Goal: Information Seeking & Learning: Learn about a topic

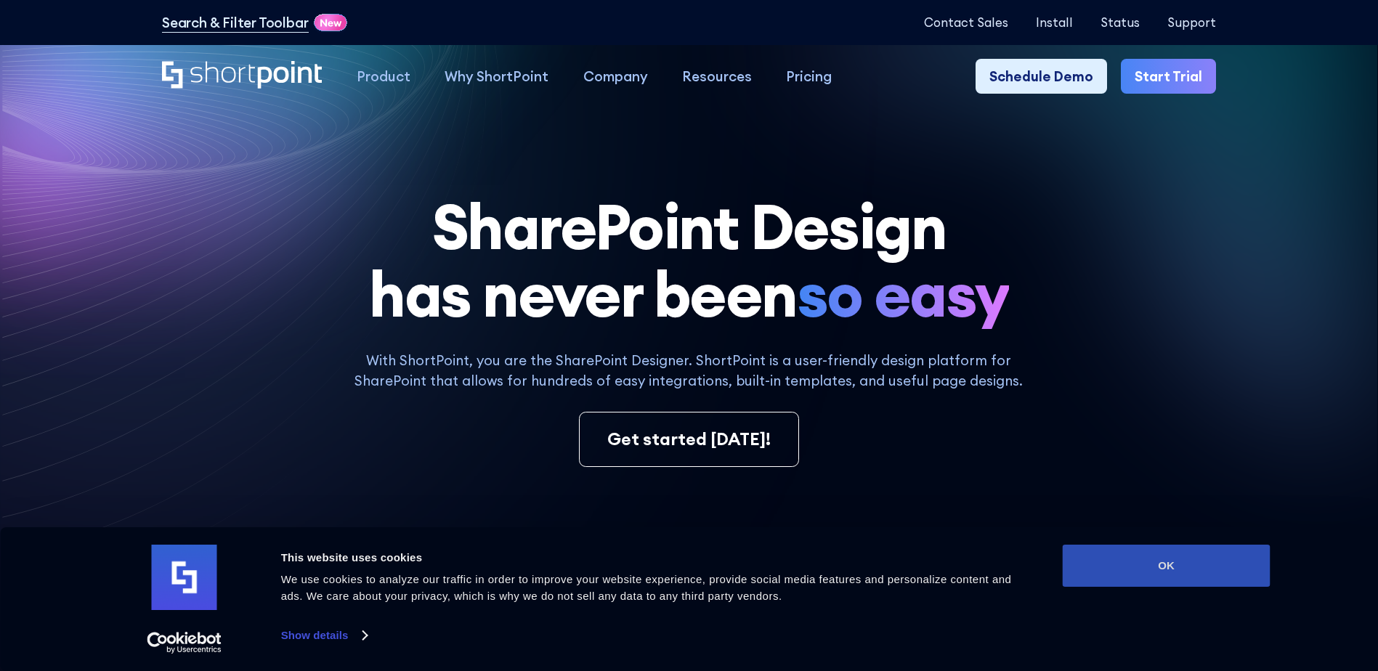
click at [1175, 562] on button "OK" at bounding box center [1167, 566] width 208 height 42
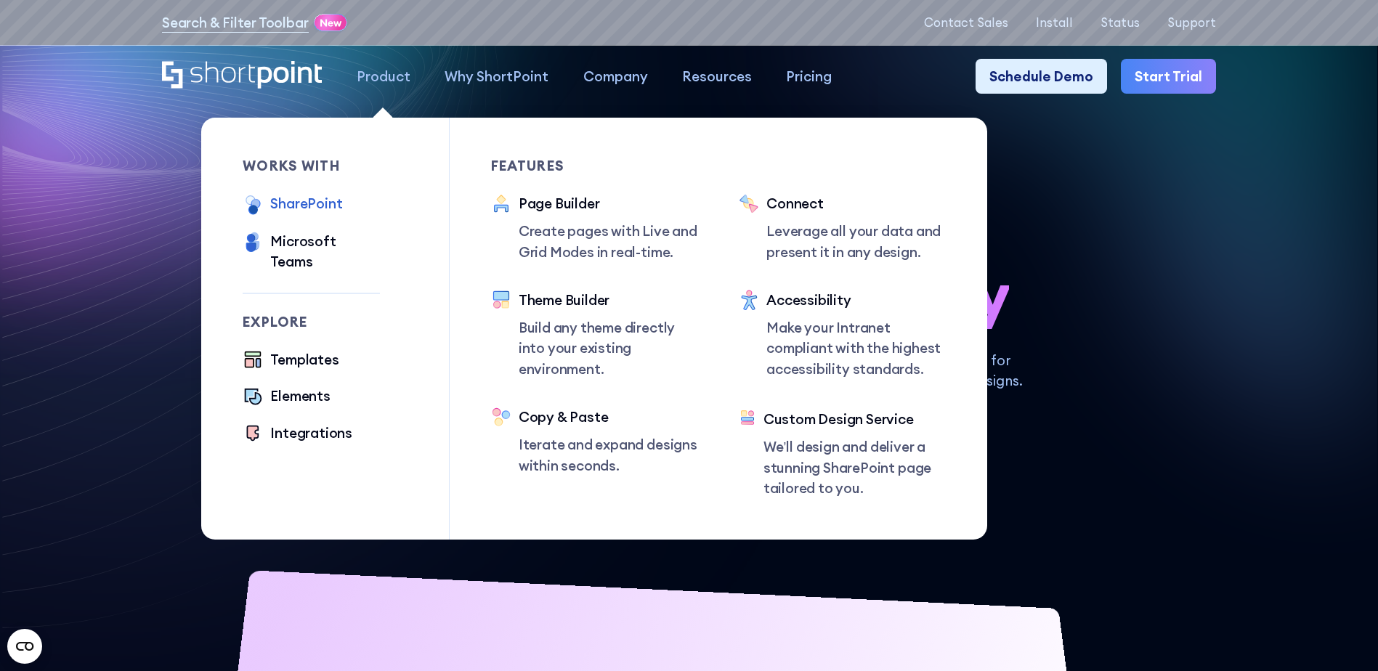
click at [304, 205] on div "SharePoint" at bounding box center [306, 203] width 72 height 20
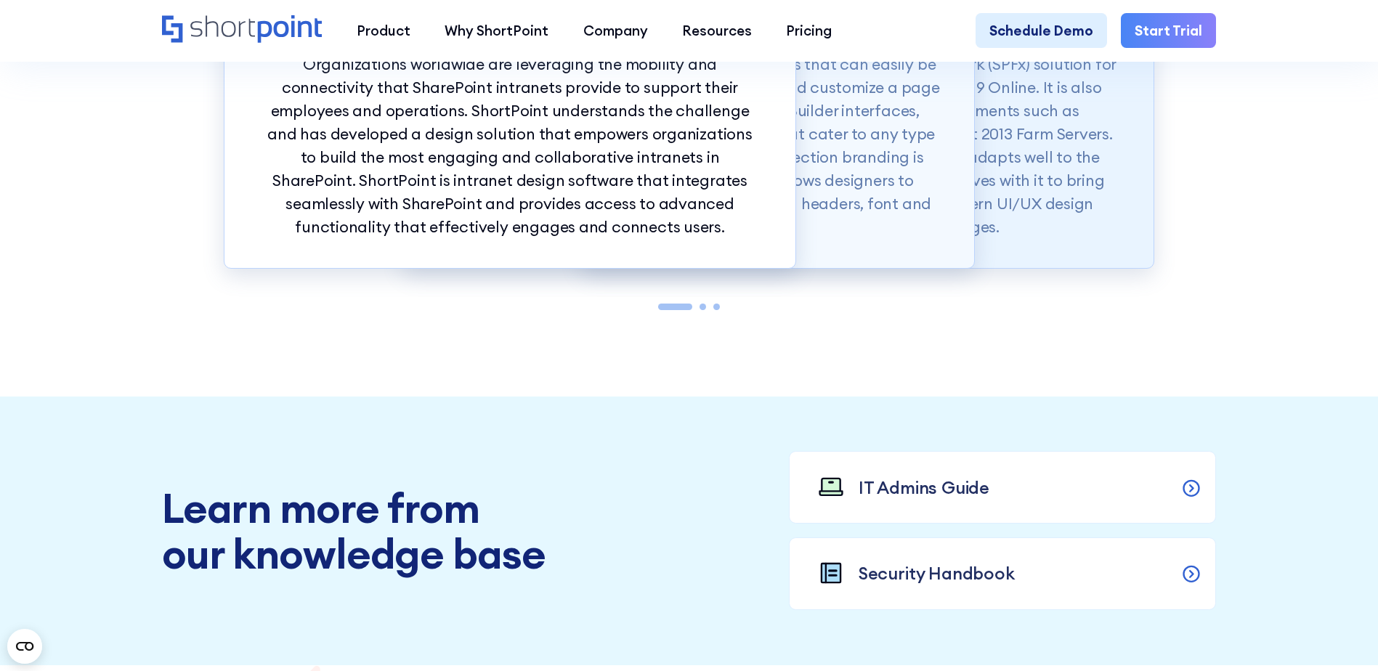
scroll to position [1962, 0]
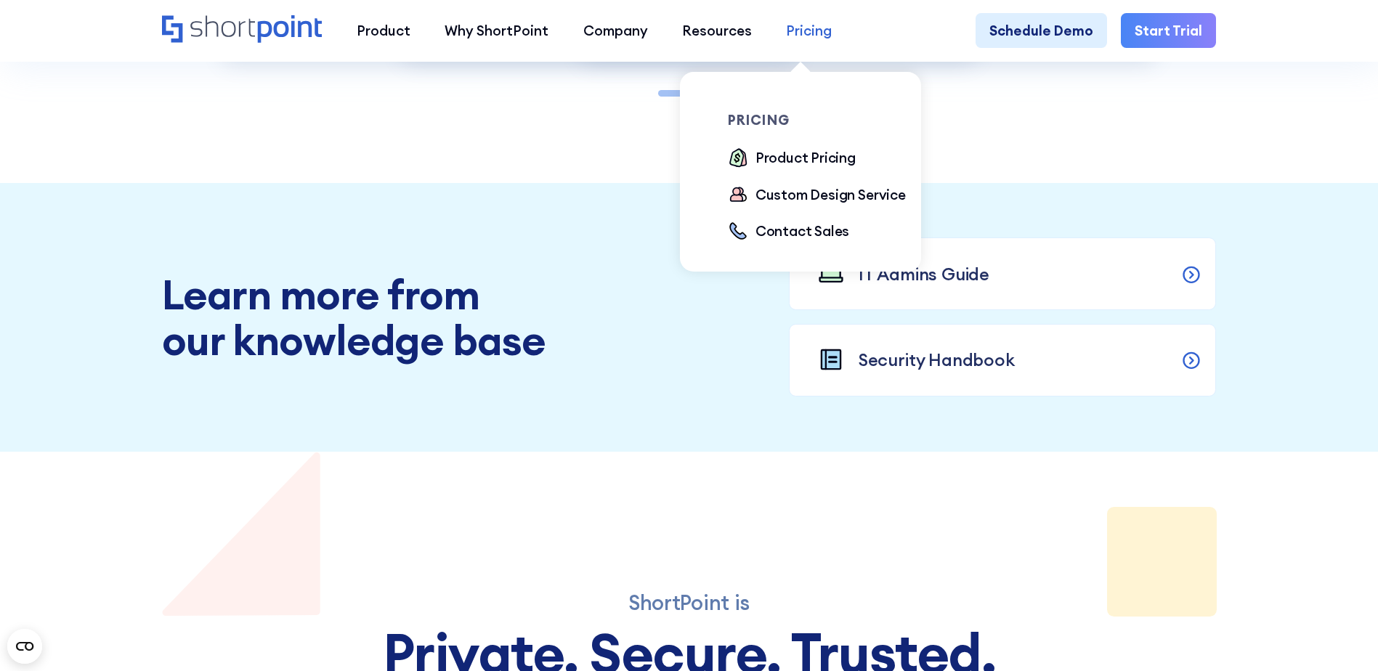
click at [790, 28] on div "Pricing" at bounding box center [809, 30] width 46 height 20
click at [809, 154] on div "Product Pricing" at bounding box center [806, 157] width 100 height 20
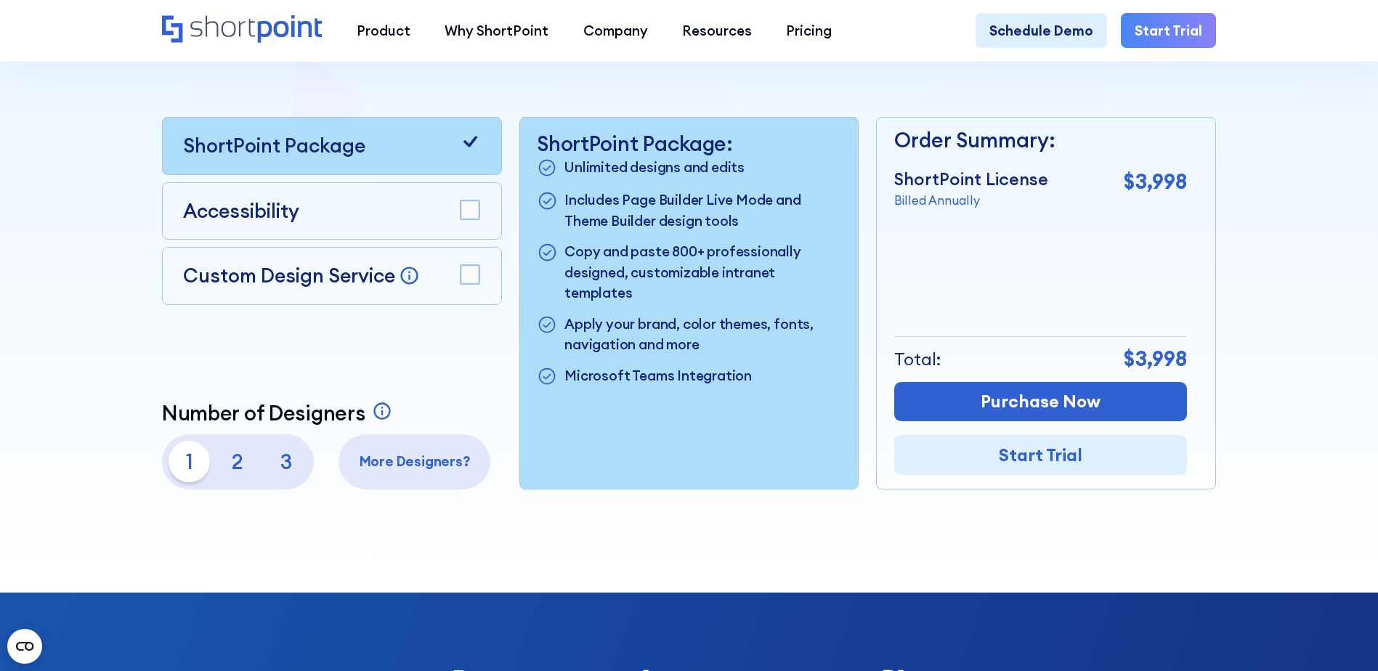
scroll to position [436, 0]
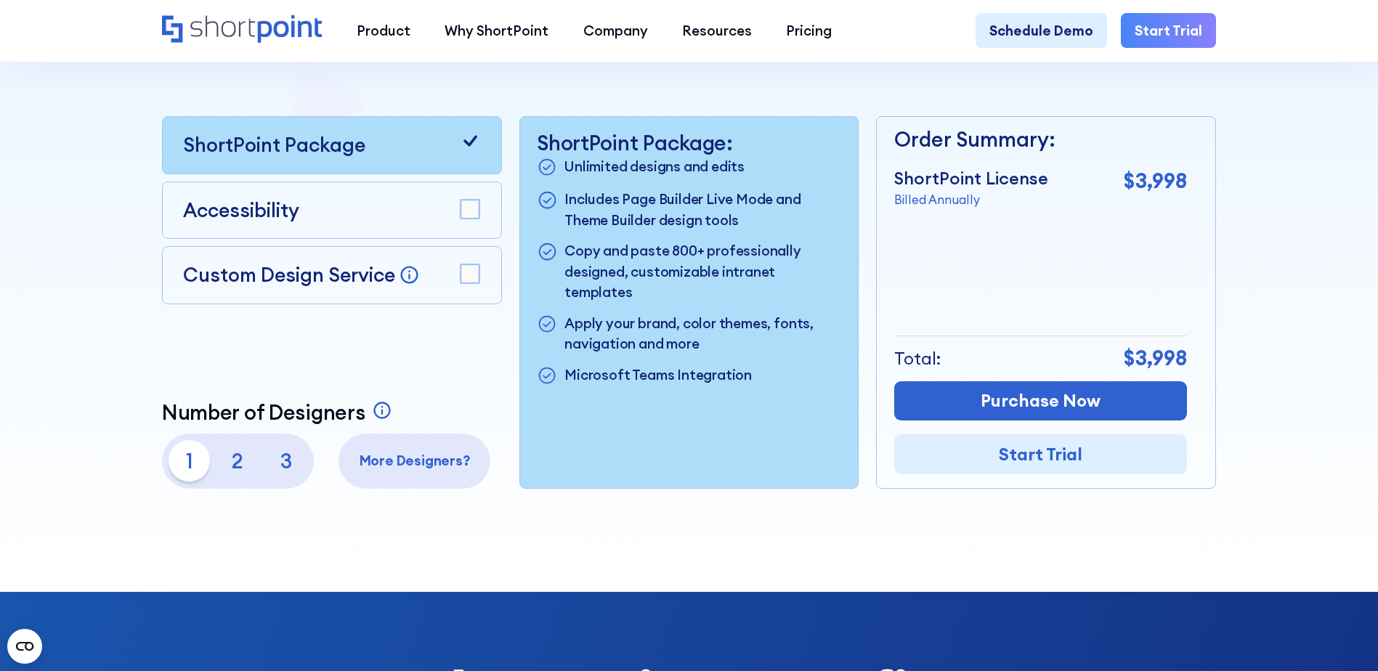
click at [233, 469] on p "2" at bounding box center [237, 460] width 41 height 41
click at [281, 469] on p "3" at bounding box center [285, 460] width 41 height 41
click at [188, 472] on p "1" at bounding box center [189, 460] width 41 height 41
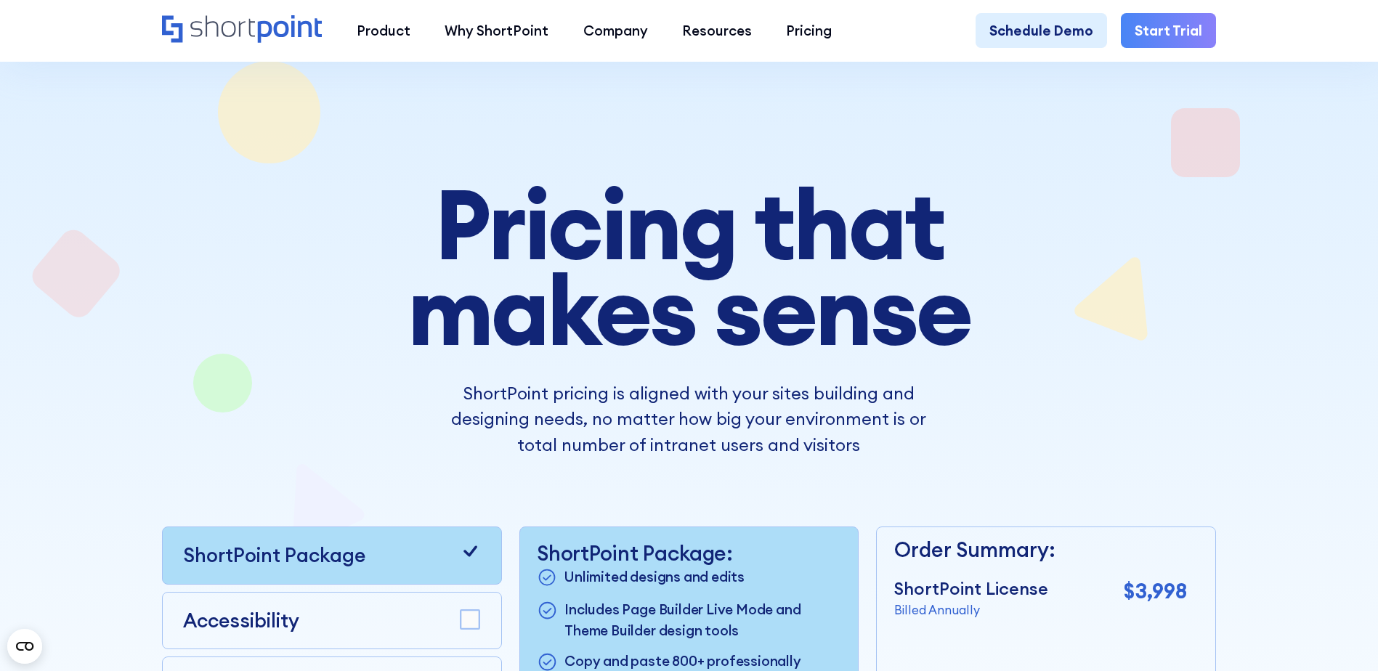
scroll to position [0, 0]
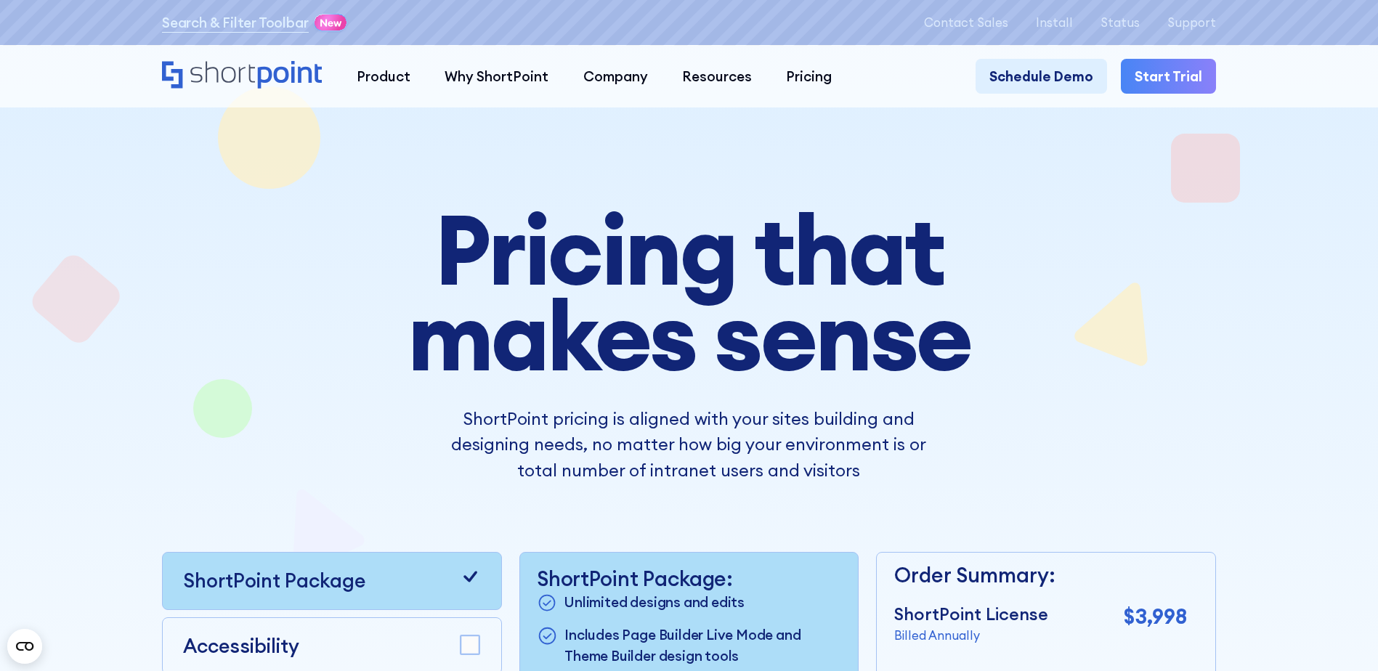
click at [259, 76] on icon "Home" at bounding box center [242, 75] width 161 height 28
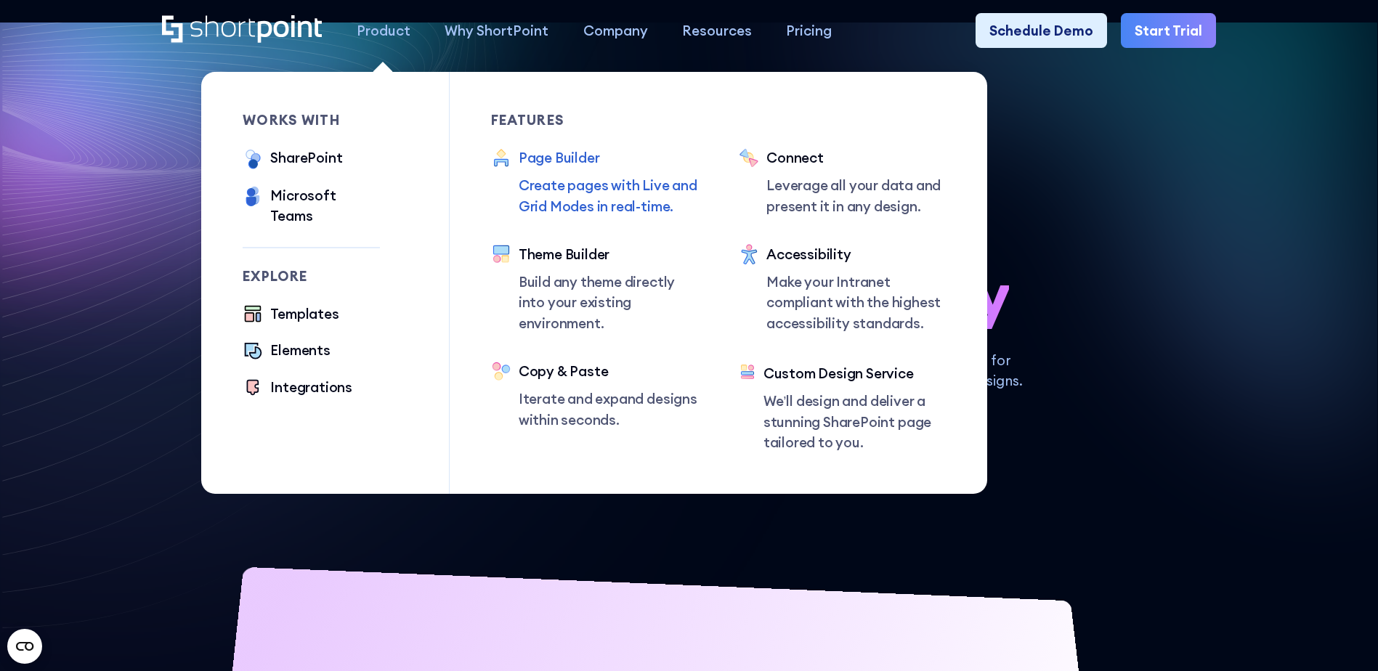
click at [557, 194] on p "Create pages with Live and Grid Modes in real-time." at bounding box center [608, 195] width 179 height 41
